Goal: Find contact information: Find contact information

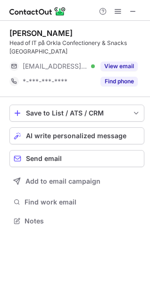
scroll to position [214, 150]
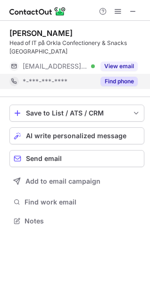
click at [119, 85] on button "Find phone" at bounding box center [119, 81] width 37 height 9
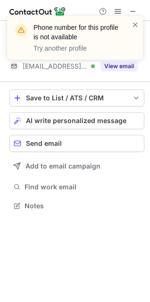
scroll to position [199, 150]
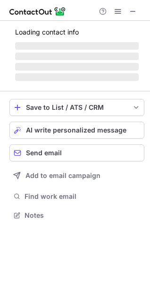
scroll to position [221, 150]
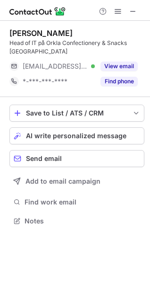
scroll to position [214, 150]
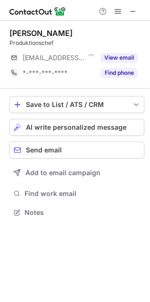
scroll to position [206, 150]
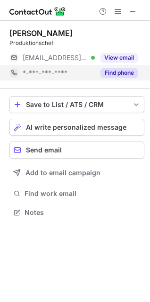
click at [117, 74] on button "Find phone" at bounding box center [119, 72] width 37 height 9
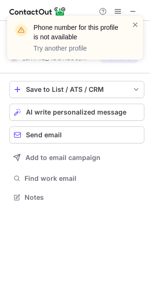
scroll to position [190, 150]
click at [133, 24] on span at bounding box center [136, 24] width 8 height 9
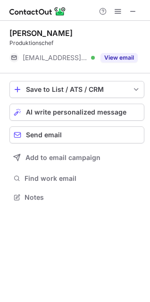
click at [118, 57] on div "Phone number for this profile is not available Try another profile" at bounding box center [75, 37] width 136 height 43
click at [118, 57] on button "View email" at bounding box center [119, 57] width 37 height 9
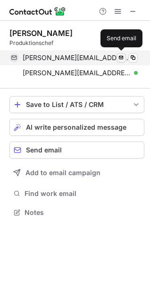
scroll to position [206, 150]
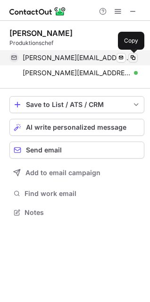
click at [129, 56] on span at bounding box center [133, 58] width 8 height 8
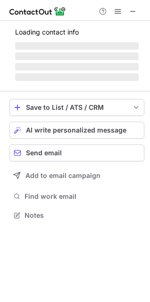
scroll to position [206, 150]
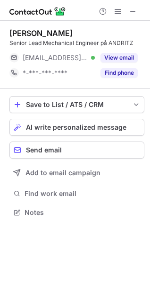
scroll to position [206, 150]
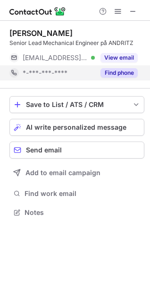
click at [110, 74] on button "Find phone" at bounding box center [119, 72] width 37 height 9
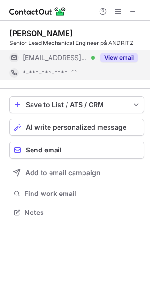
click at [115, 56] on button "View email" at bounding box center [119, 57] width 37 height 9
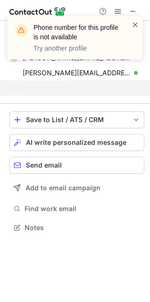
click at [133, 23] on span at bounding box center [136, 24] width 8 height 9
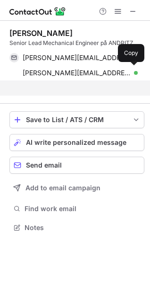
scroll to position [206, 150]
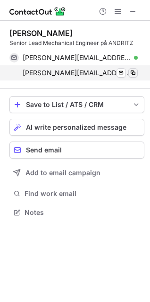
click at [135, 72] on div "Phone number for this profile is not available Try another profile Petter Hahne…" at bounding box center [75, 151] width 150 height 302
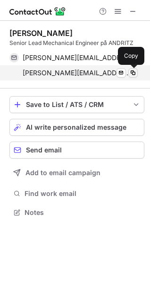
click at [135, 72] on span at bounding box center [133, 73] width 8 height 8
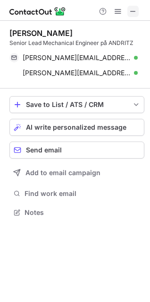
click at [134, 13] on span at bounding box center [133, 12] width 8 height 8
